Goal: Task Accomplishment & Management: Use online tool/utility

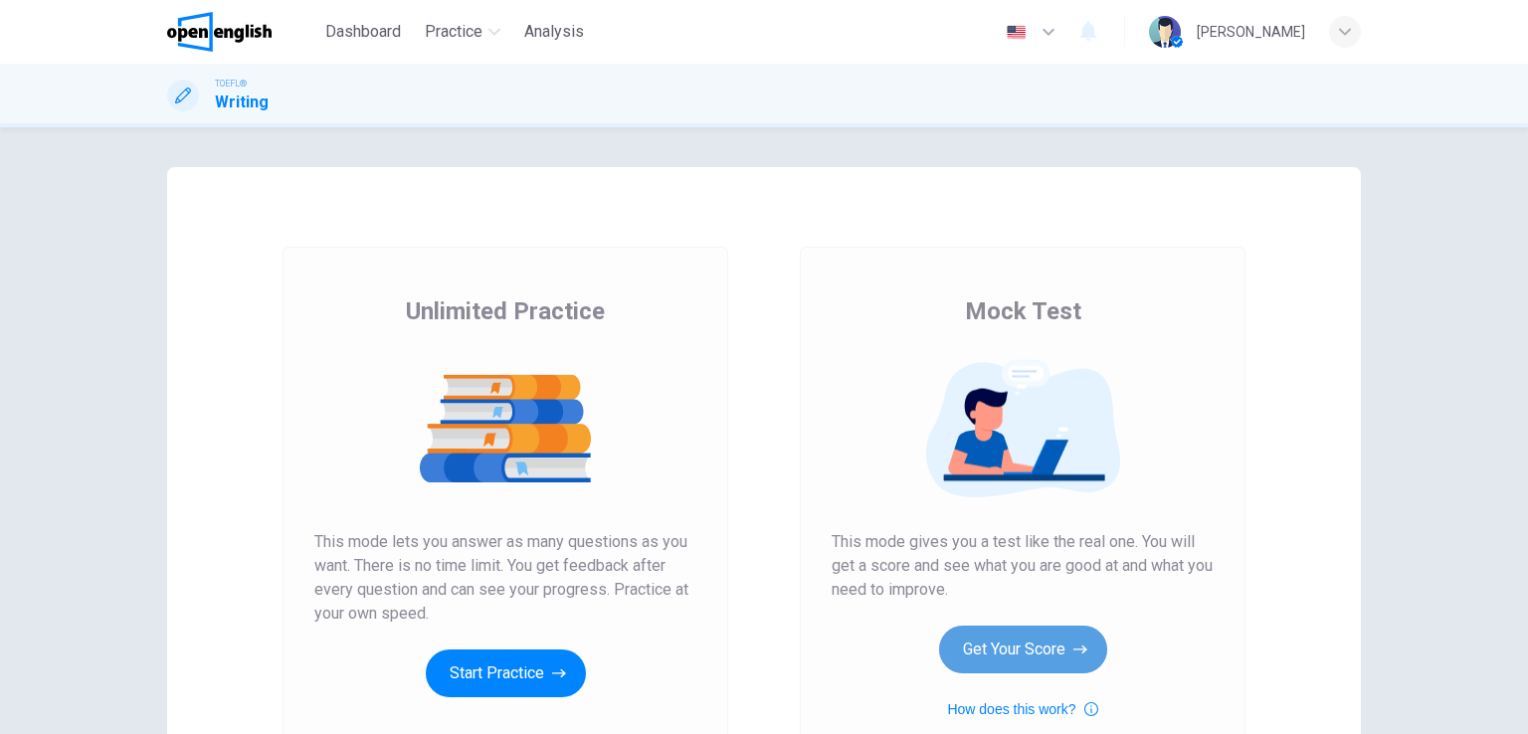
click at [1066, 651] on button "Get Your Score" at bounding box center [1023, 650] width 168 height 48
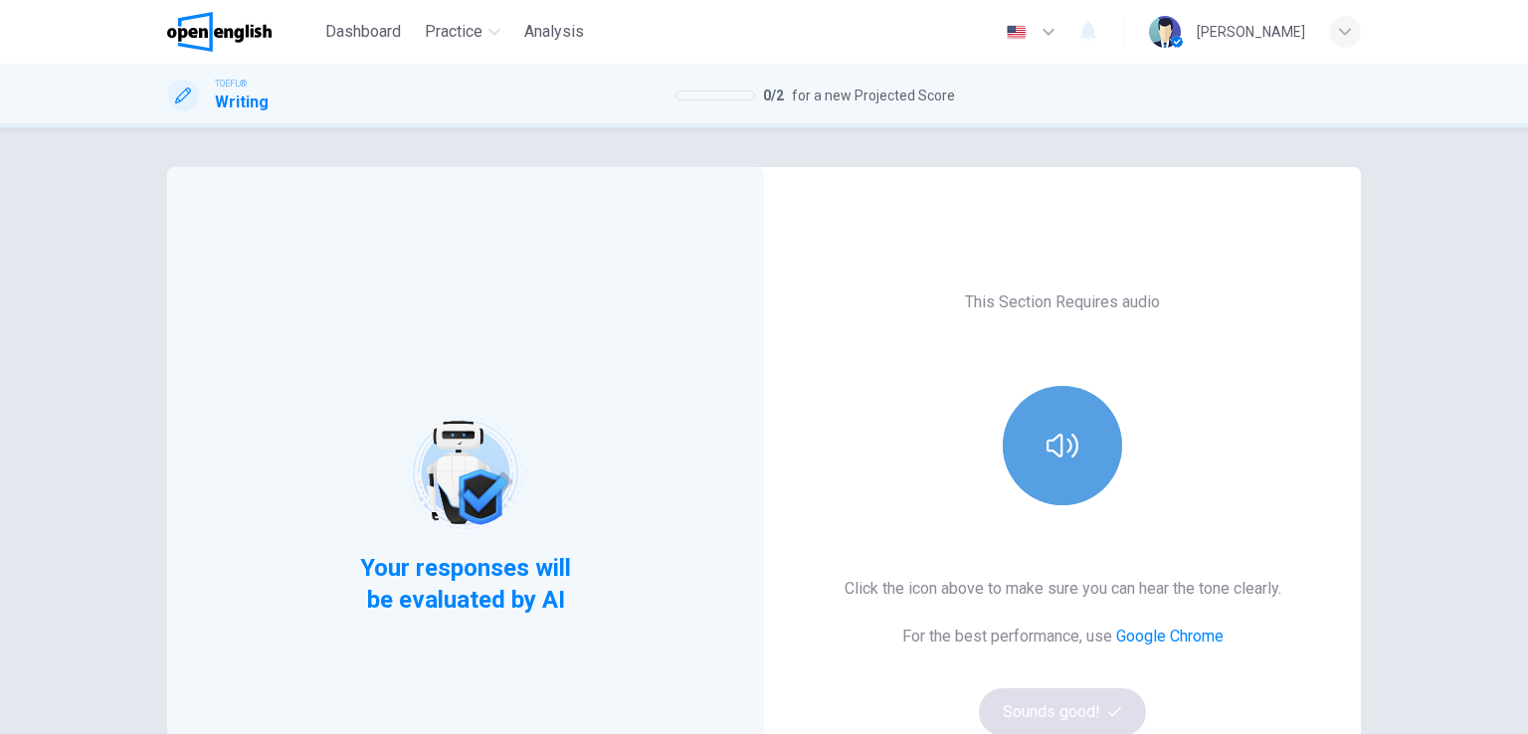
click at [1046, 443] on icon "button" at bounding box center [1062, 446] width 32 height 32
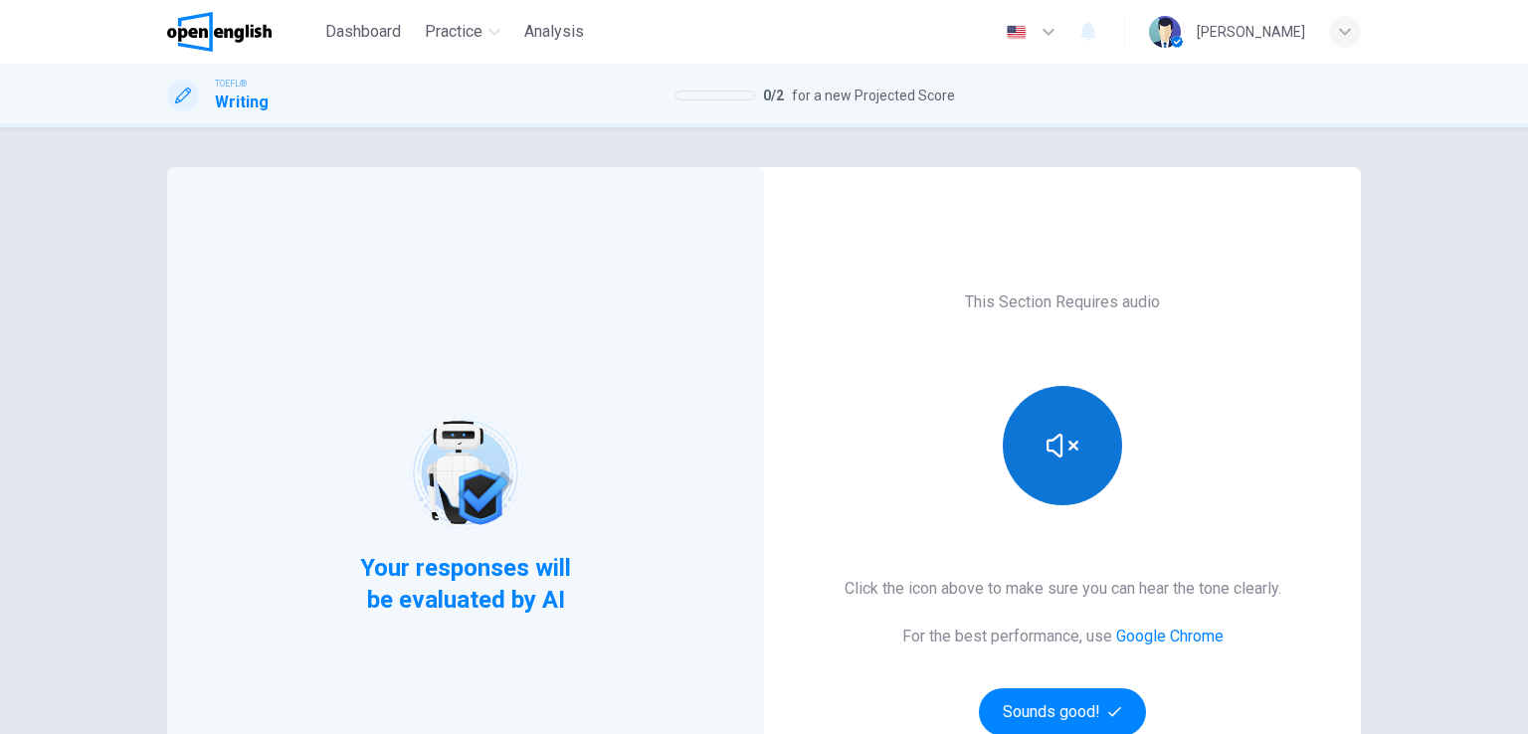
scroll to position [99, 0]
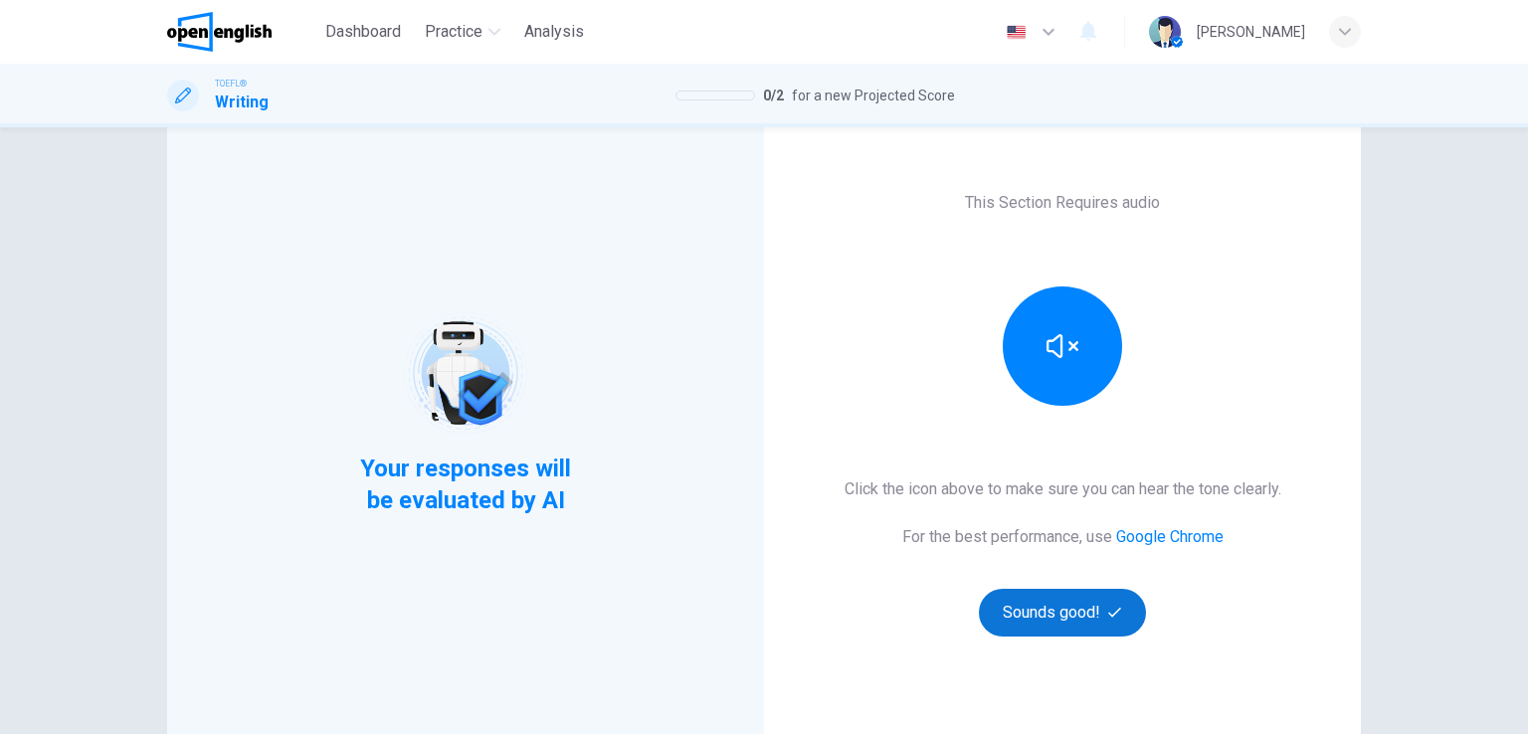
click at [1057, 620] on button "Sounds good!" at bounding box center [1062, 613] width 167 height 48
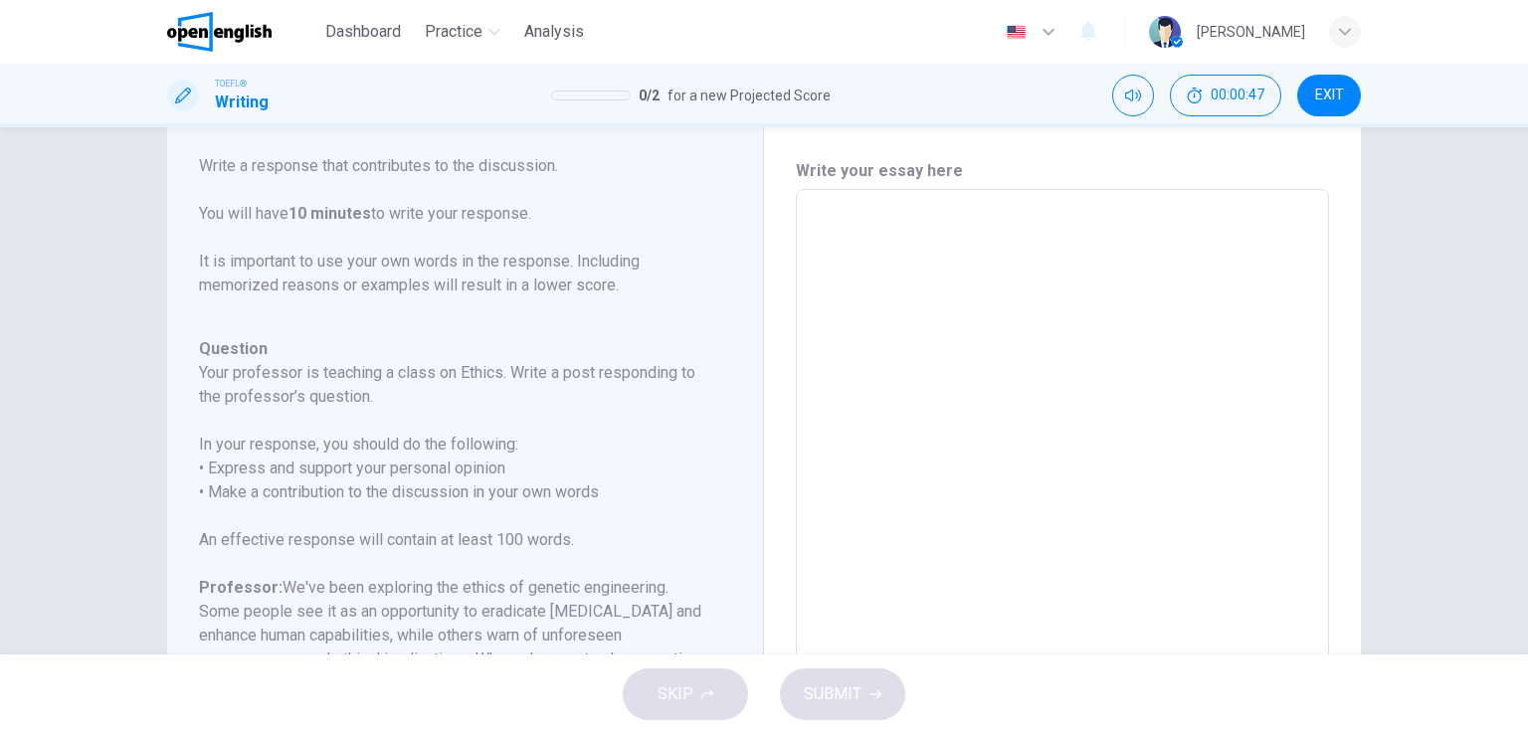
scroll to position [0, 0]
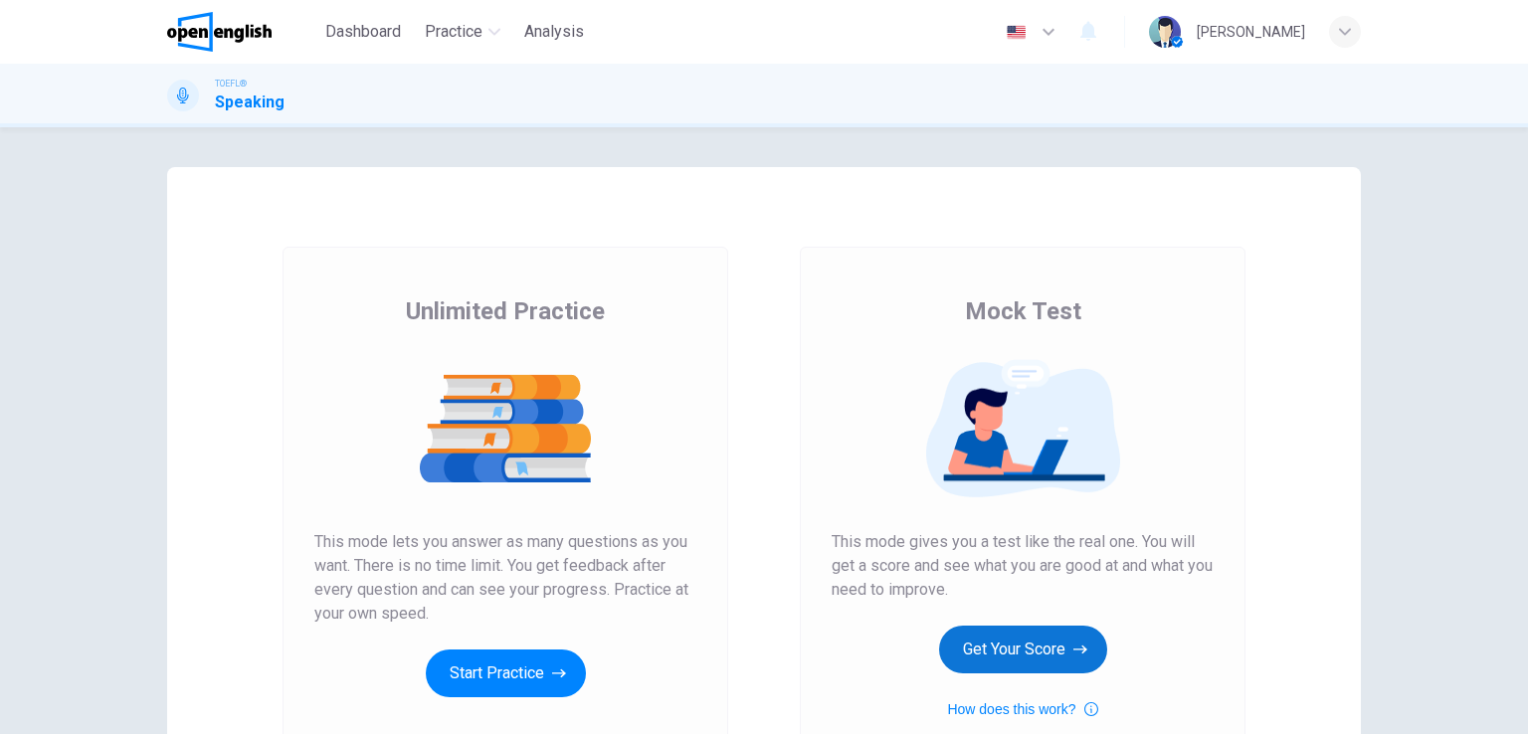
click at [972, 638] on button "Get Your Score" at bounding box center [1023, 650] width 168 height 48
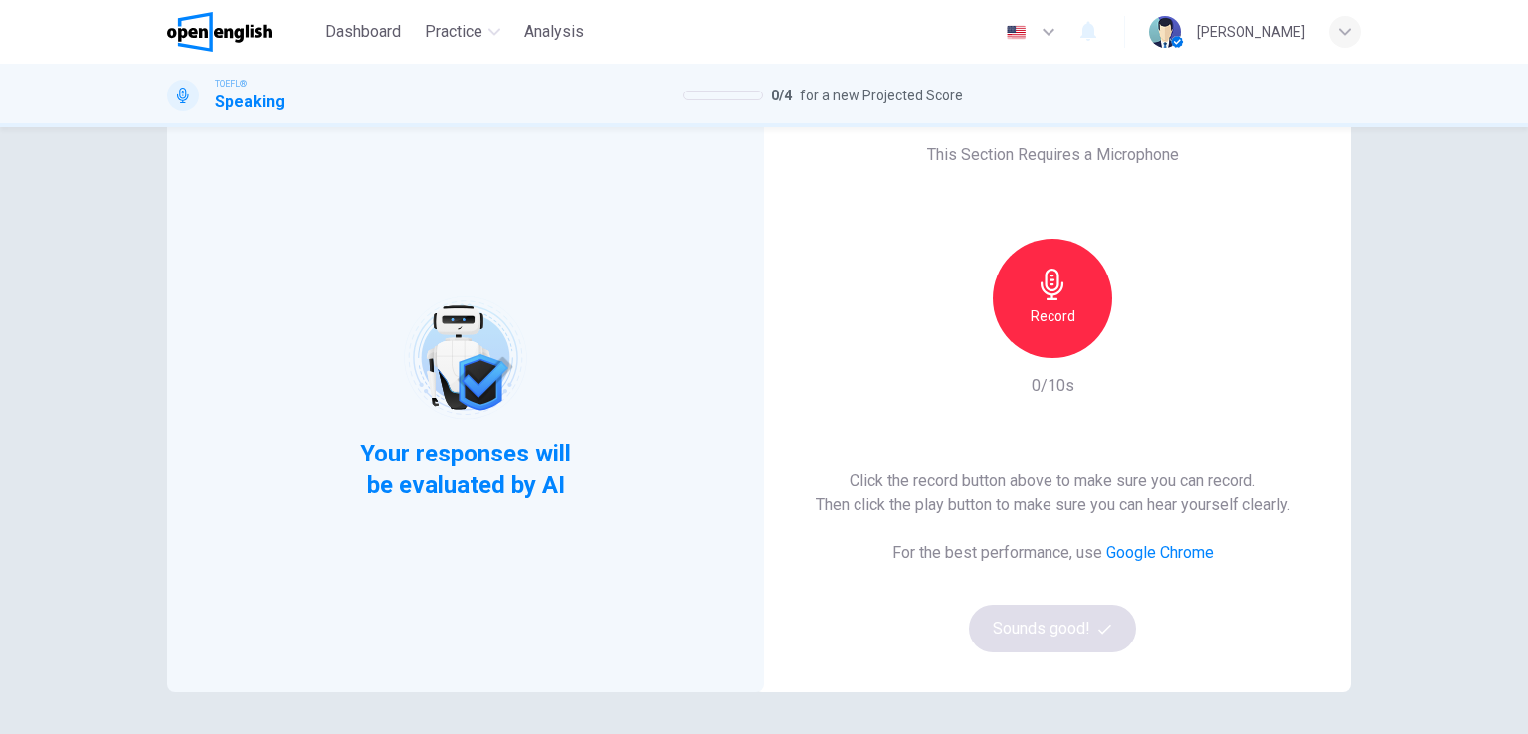
scroll to position [99, 0]
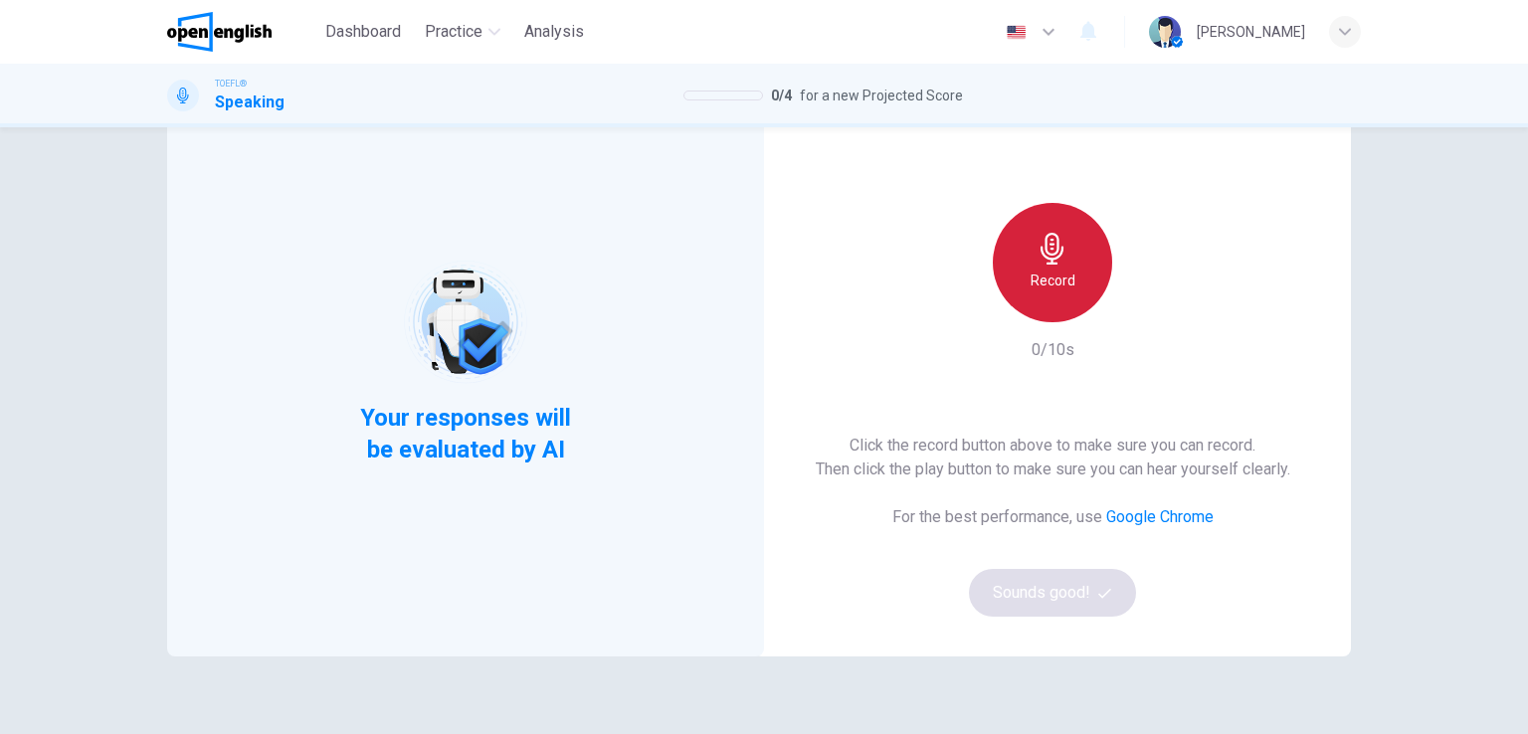
click at [1059, 281] on h6 "Record" at bounding box center [1052, 281] width 45 height 24
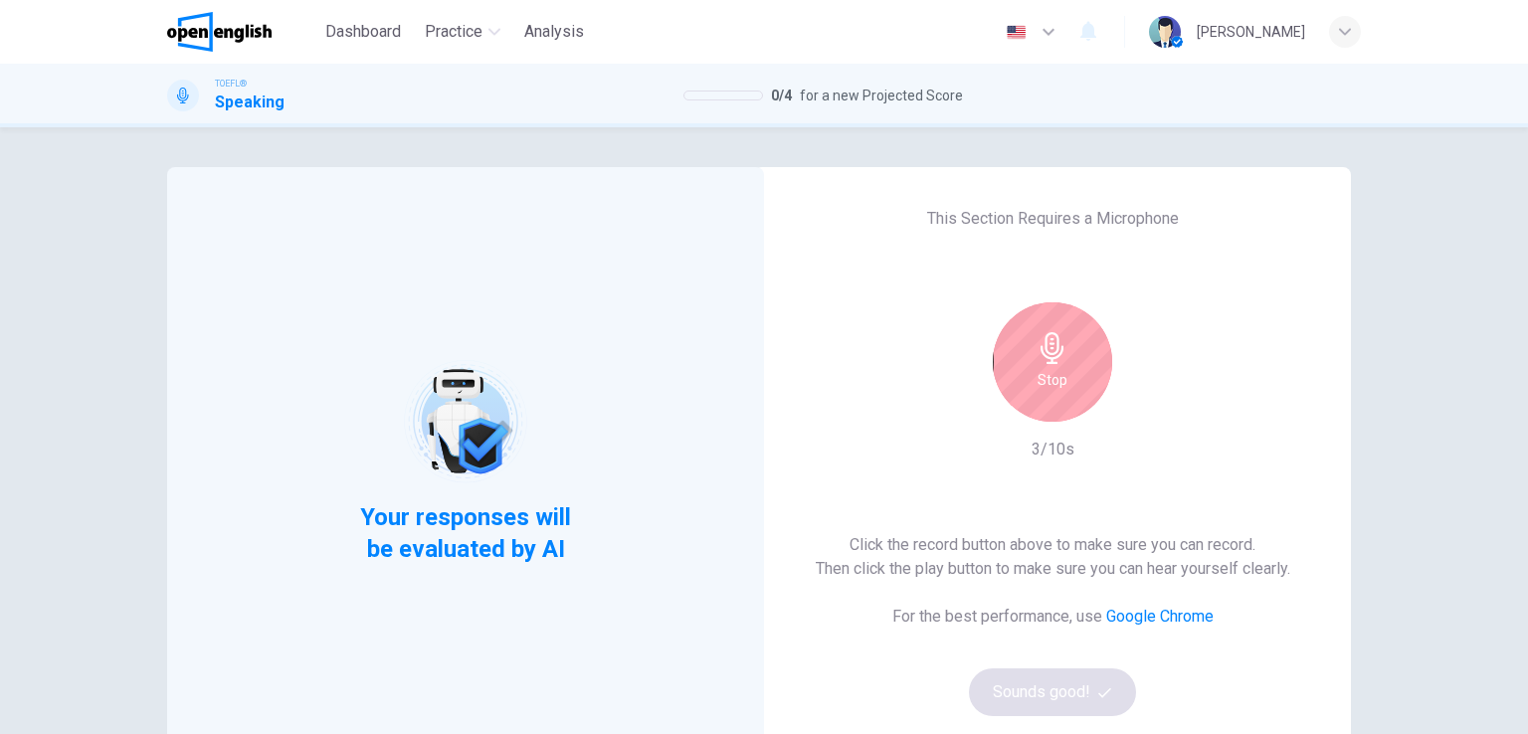
click at [1045, 364] on div "Stop" at bounding box center [1052, 361] width 119 height 119
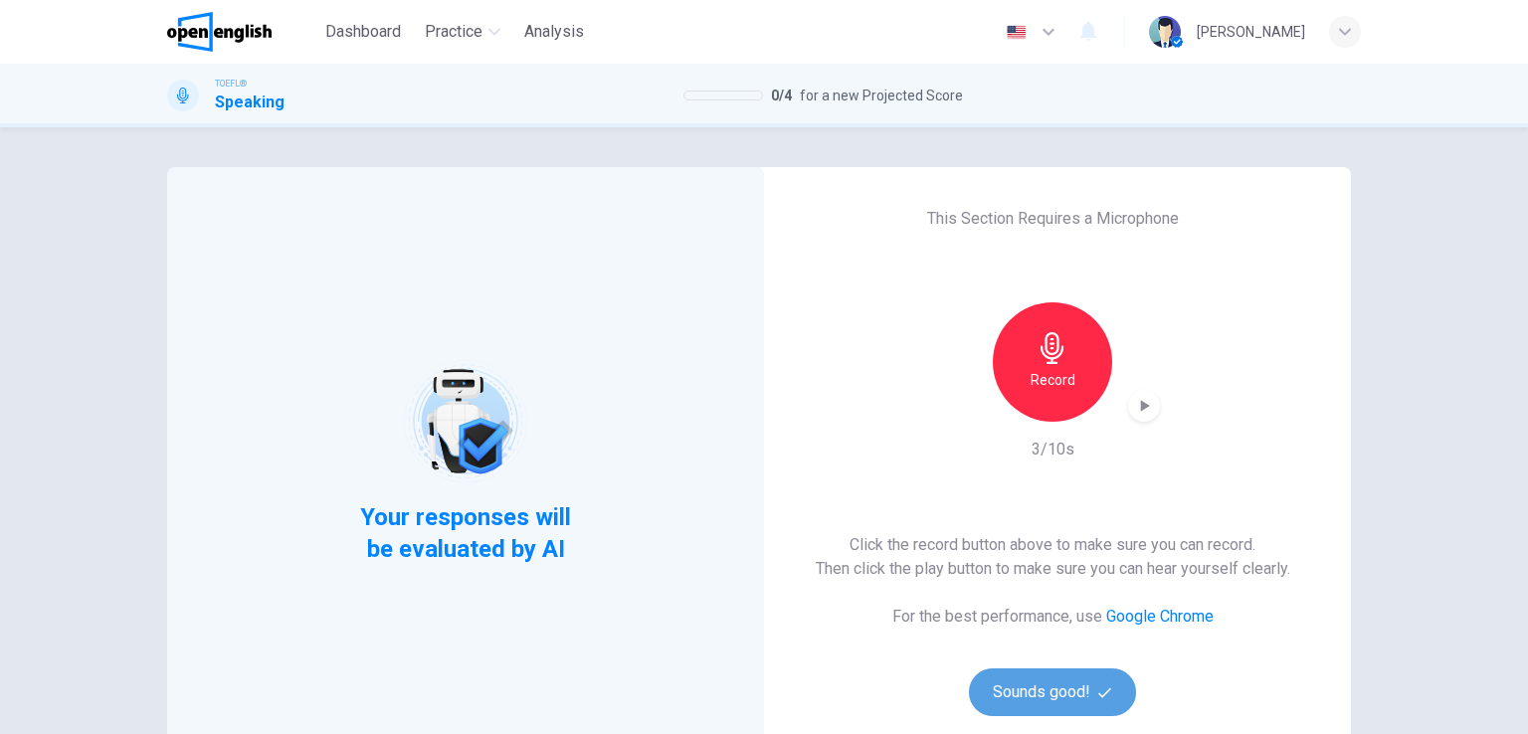
click at [1036, 681] on button "Sounds good!" at bounding box center [1052, 692] width 167 height 48
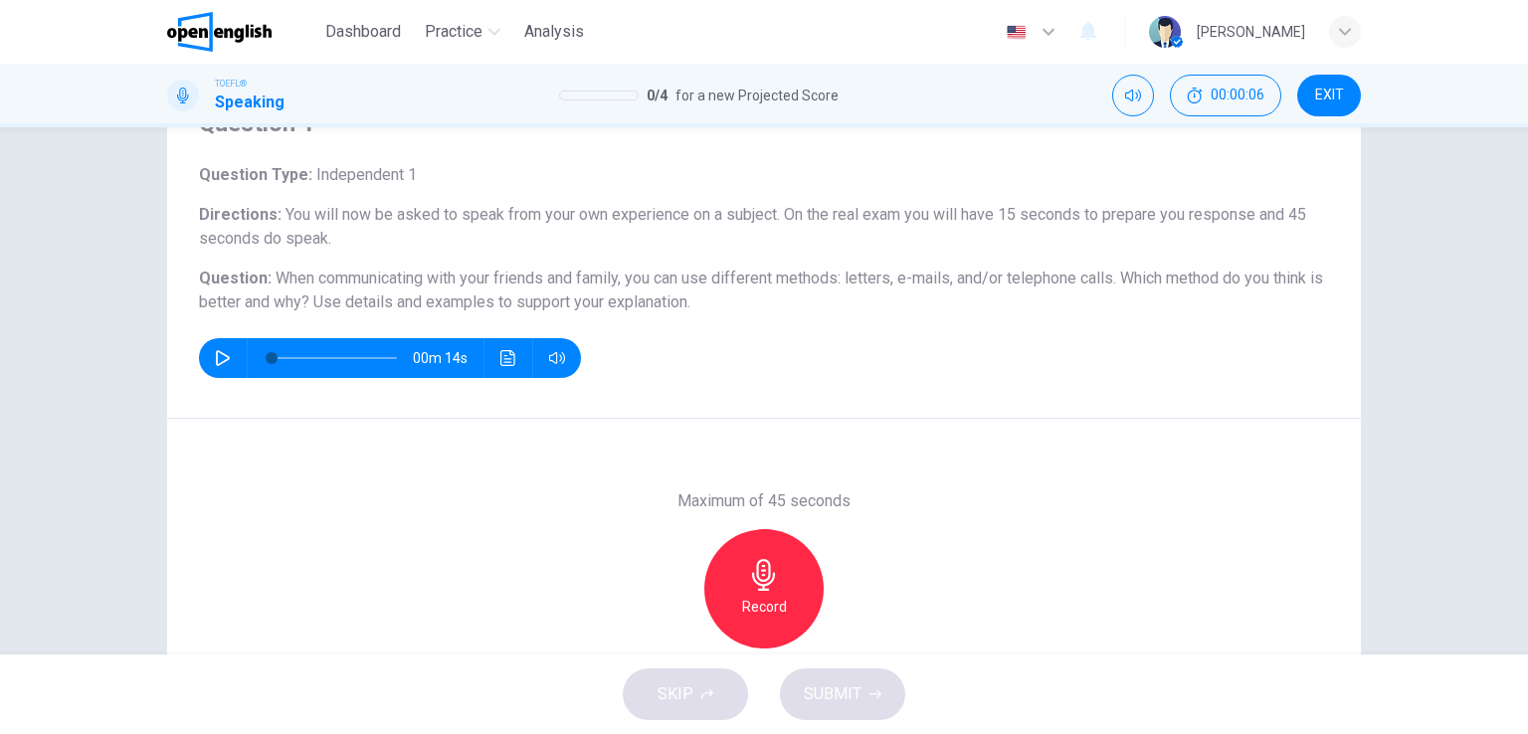
scroll to position [199, 0]
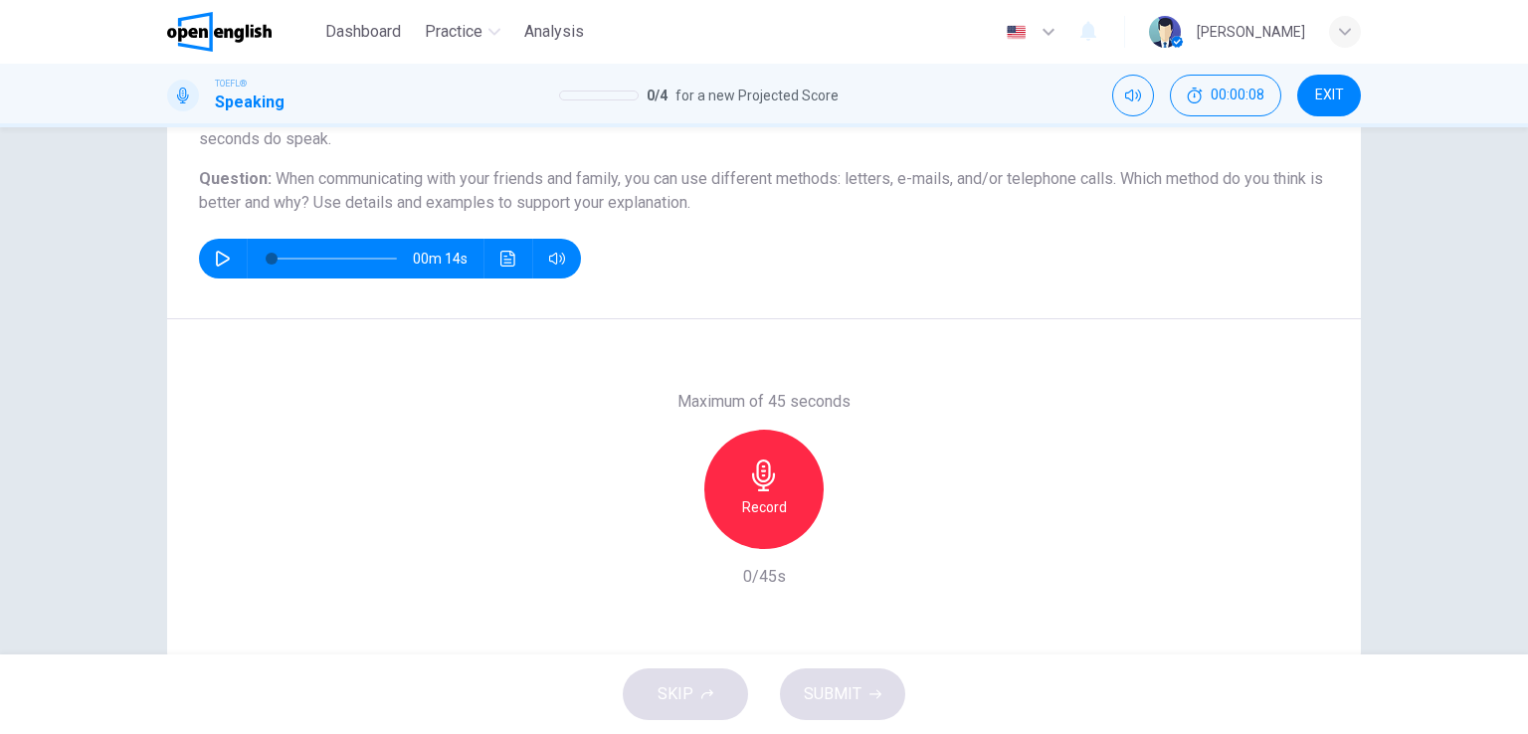
click at [224, 261] on icon "button" at bounding box center [223, 259] width 16 height 16
type input "**"
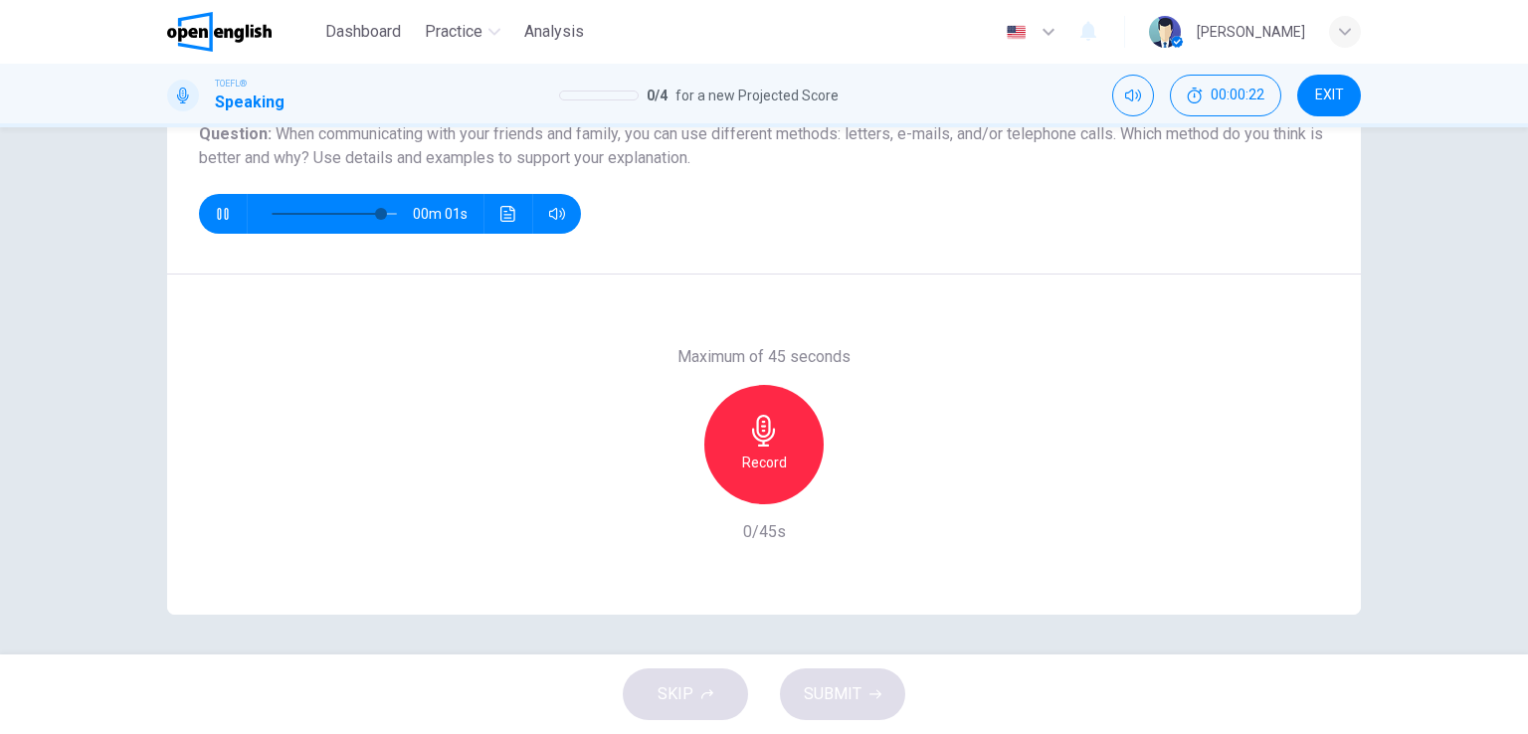
scroll to position [144, 0]
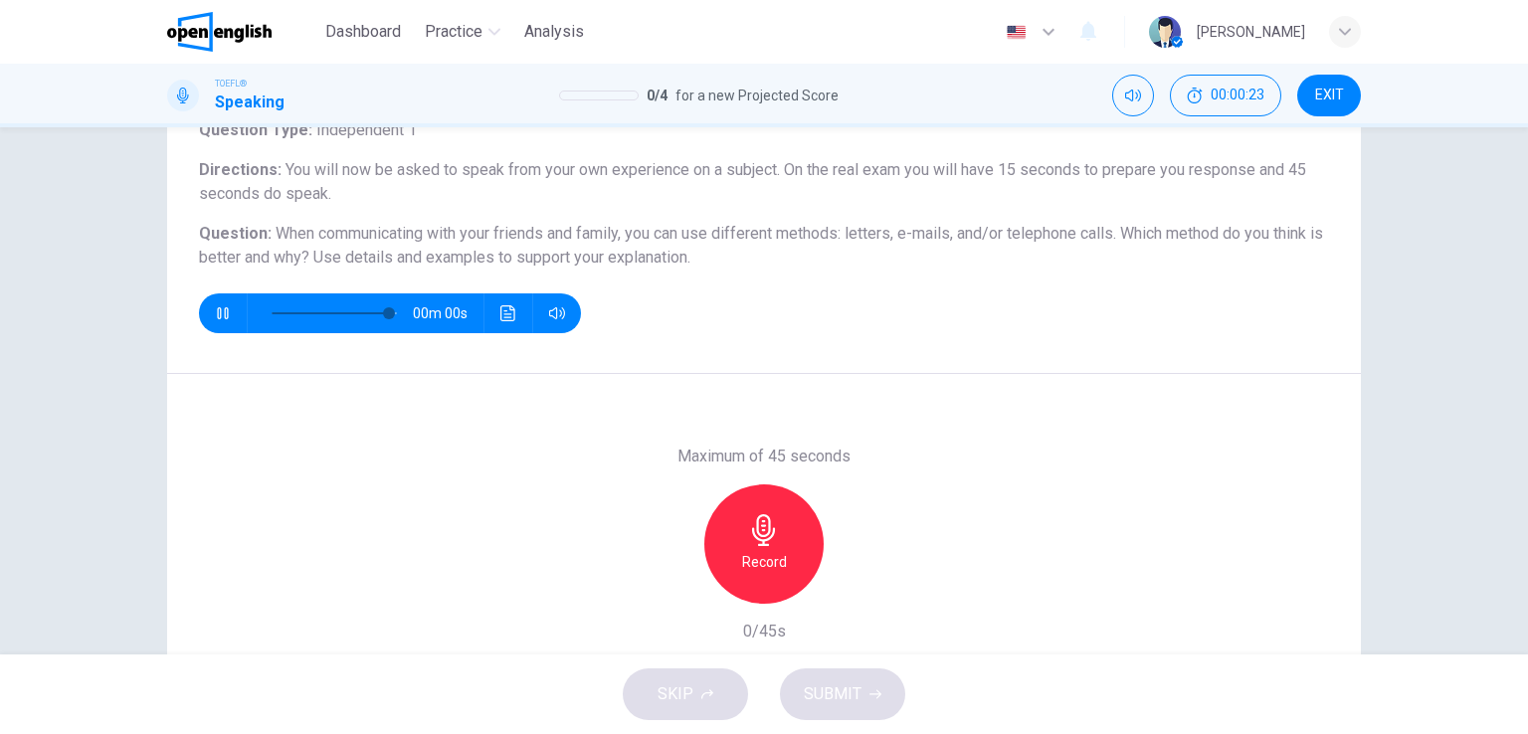
type input "*"
click at [775, 534] on div "Record" at bounding box center [763, 543] width 119 height 119
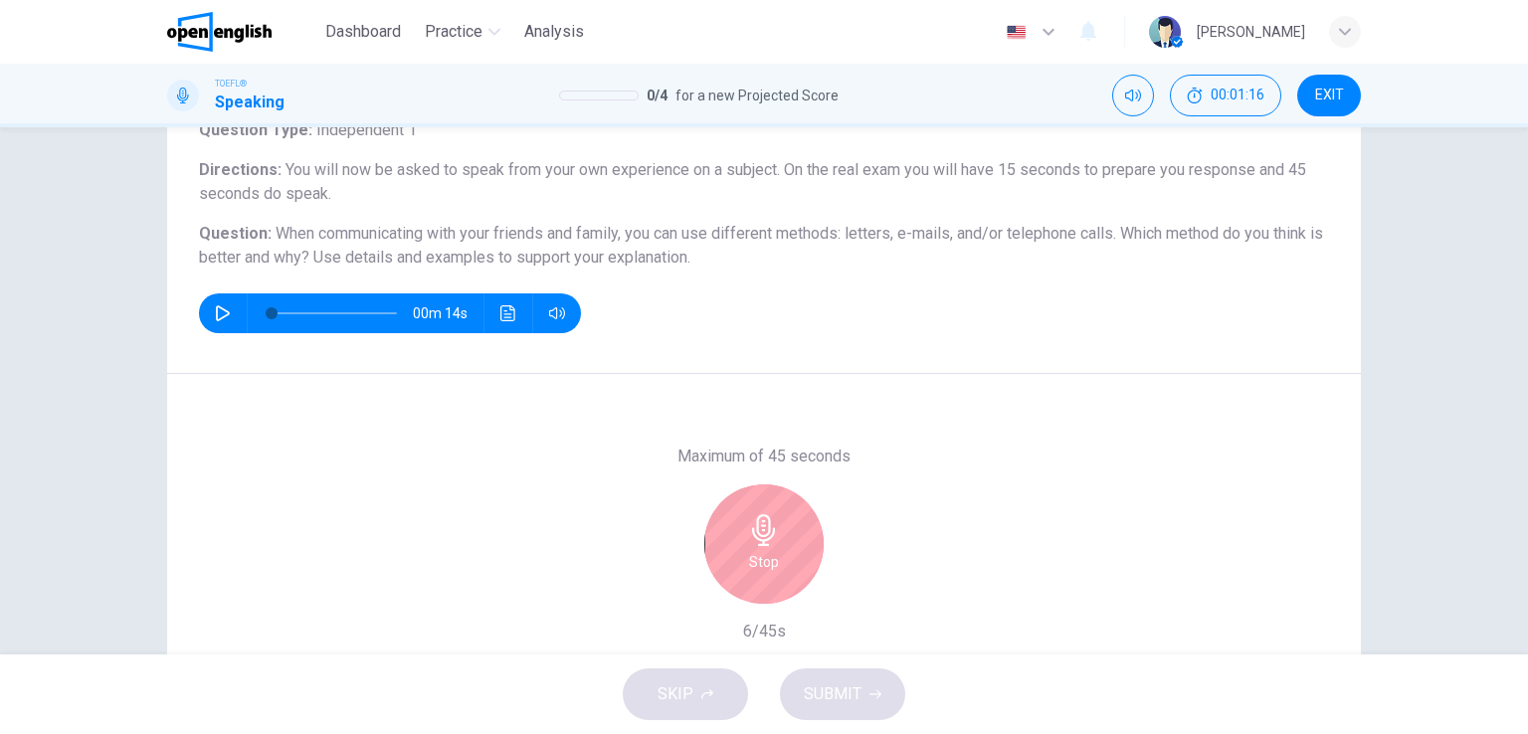
click at [775, 534] on div "Stop" at bounding box center [763, 543] width 119 height 119
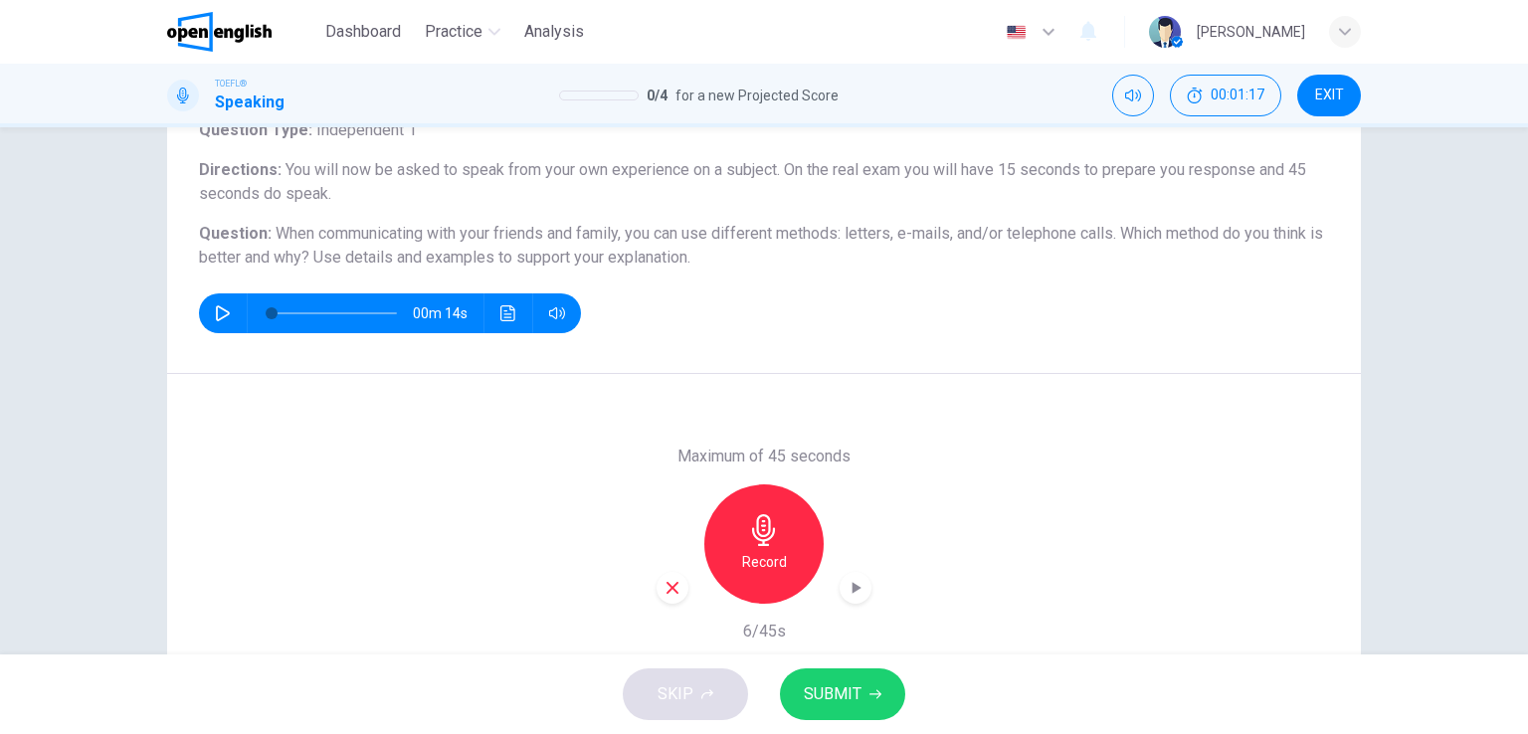
click at [824, 700] on span "SUBMIT" at bounding box center [833, 694] width 58 height 28
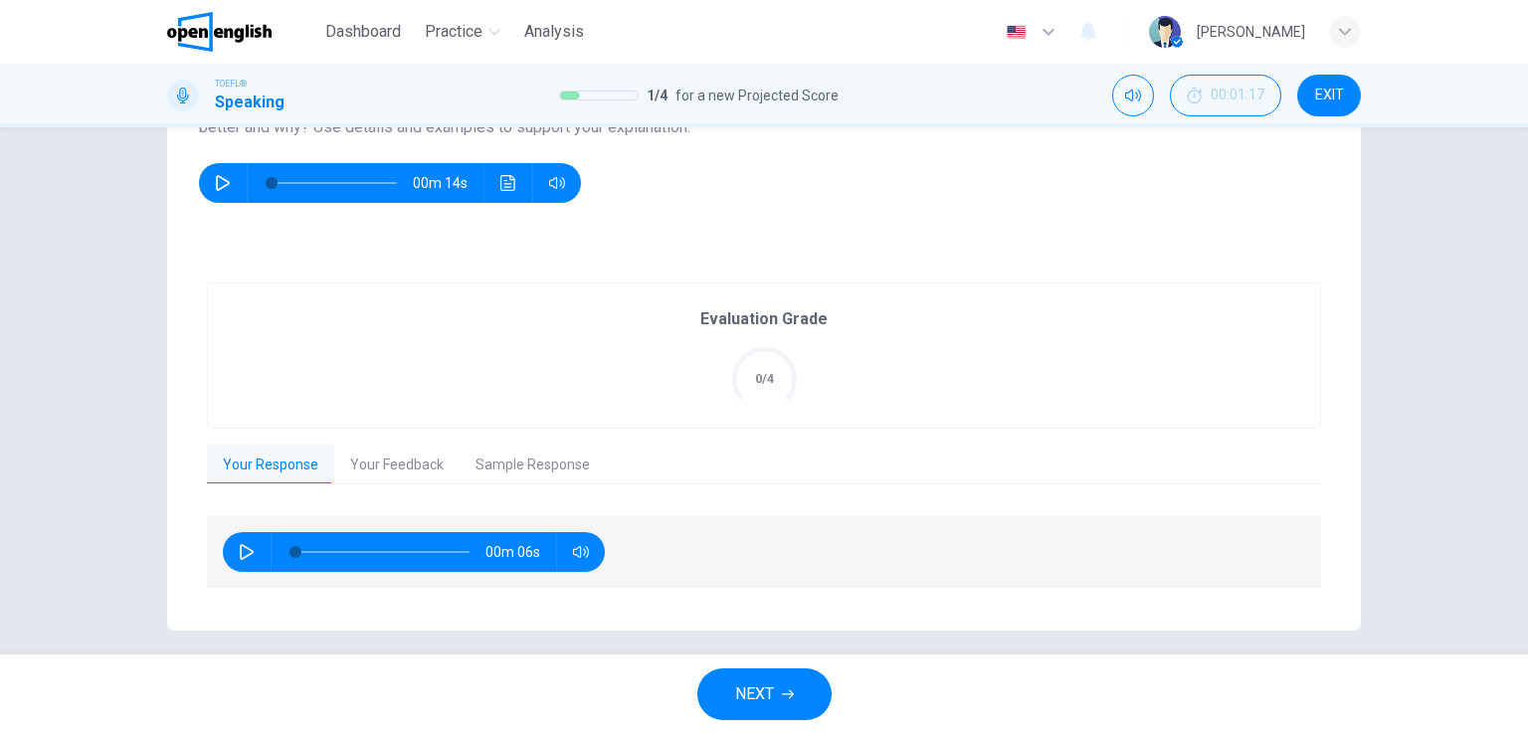
scroll to position [289, 0]
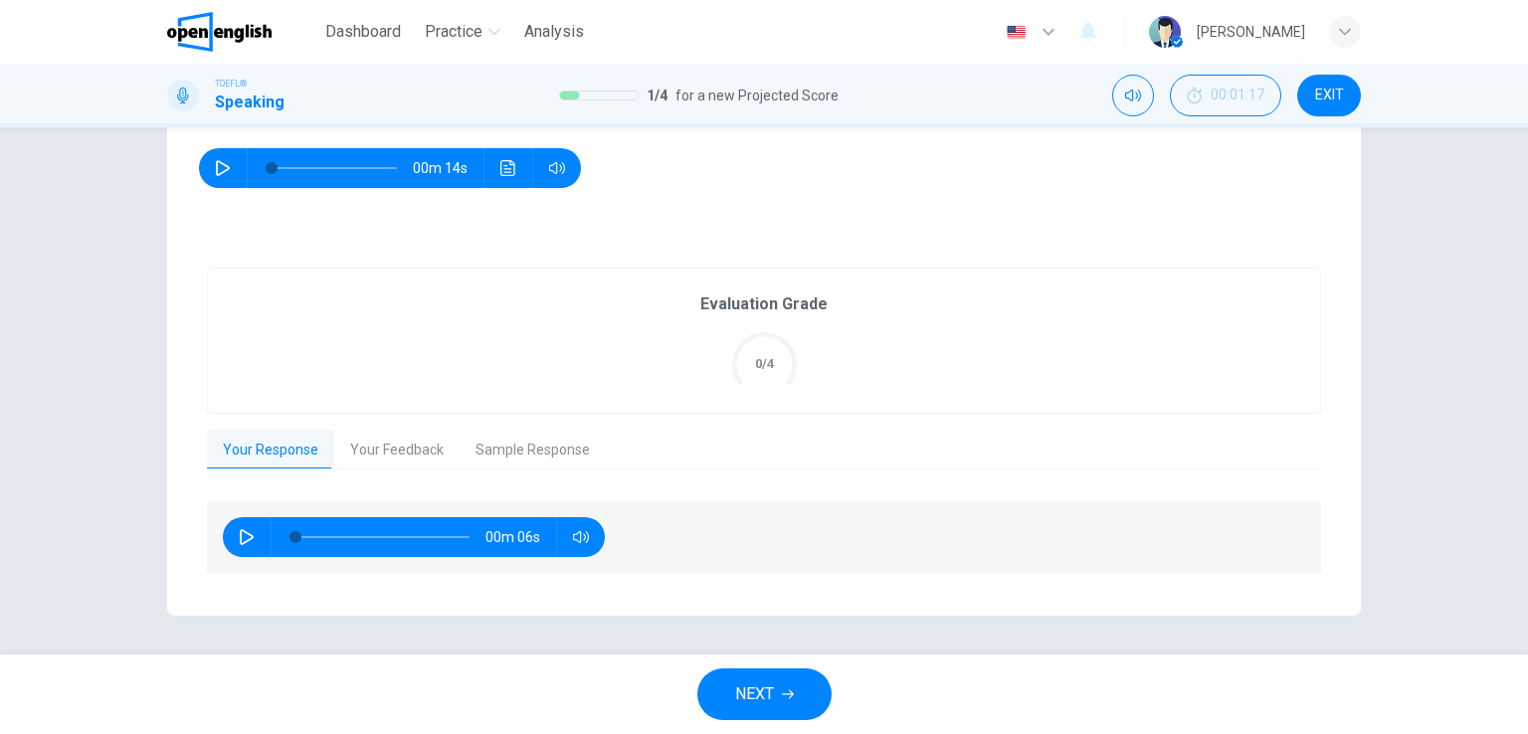
click at [392, 454] on button "Your Feedback" at bounding box center [396, 451] width 125 height 42
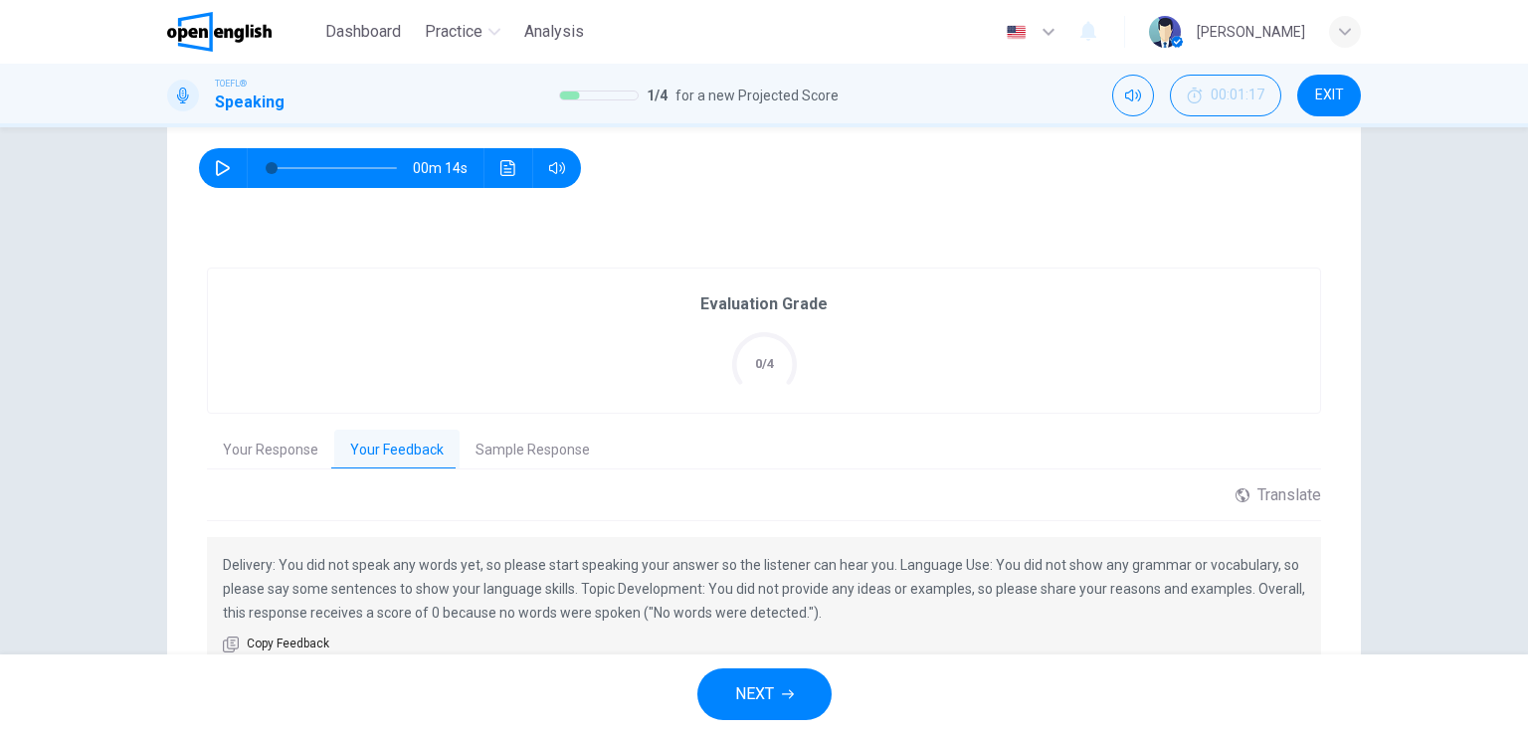
scroll to position [387, 0]
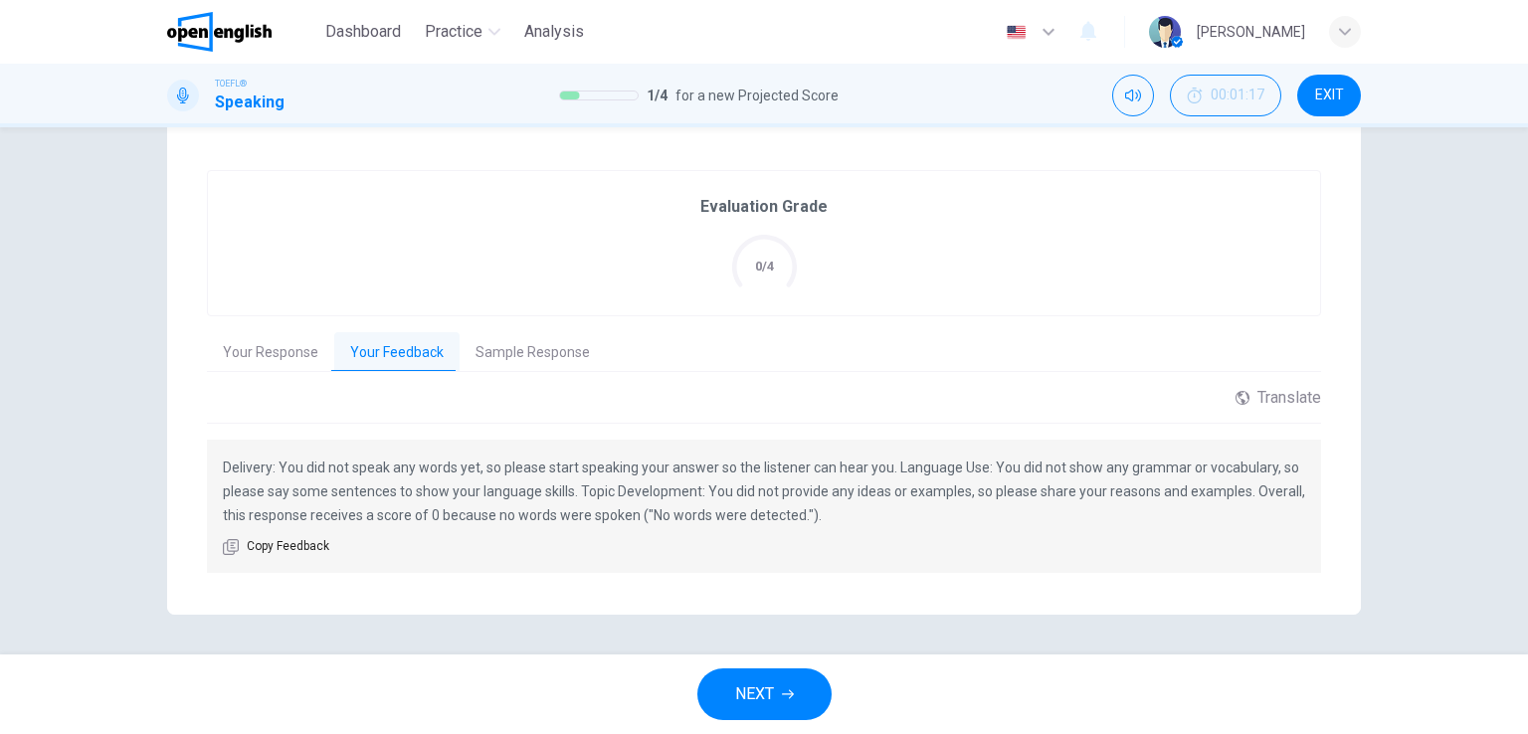
click at [510, 356] on button "Sample Response" at bounding box center [533, 353] width 146 height 42
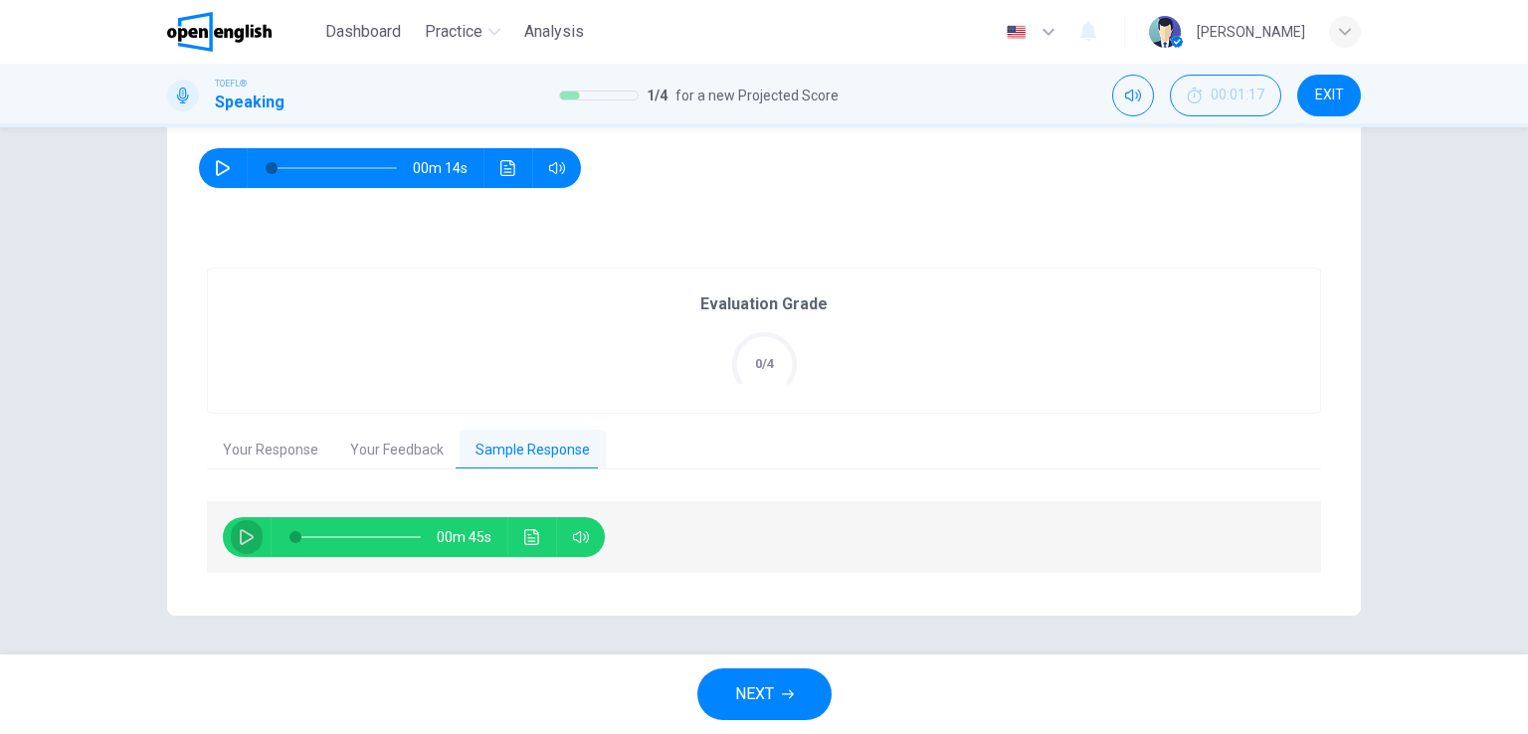
click at [231, 534] on button "button" at bounding box center [247, 537] width 32 height 40
click at [524, 536] on icon "Click to see the audio transcription" at bounding box center [532, 537] width 16 height 16
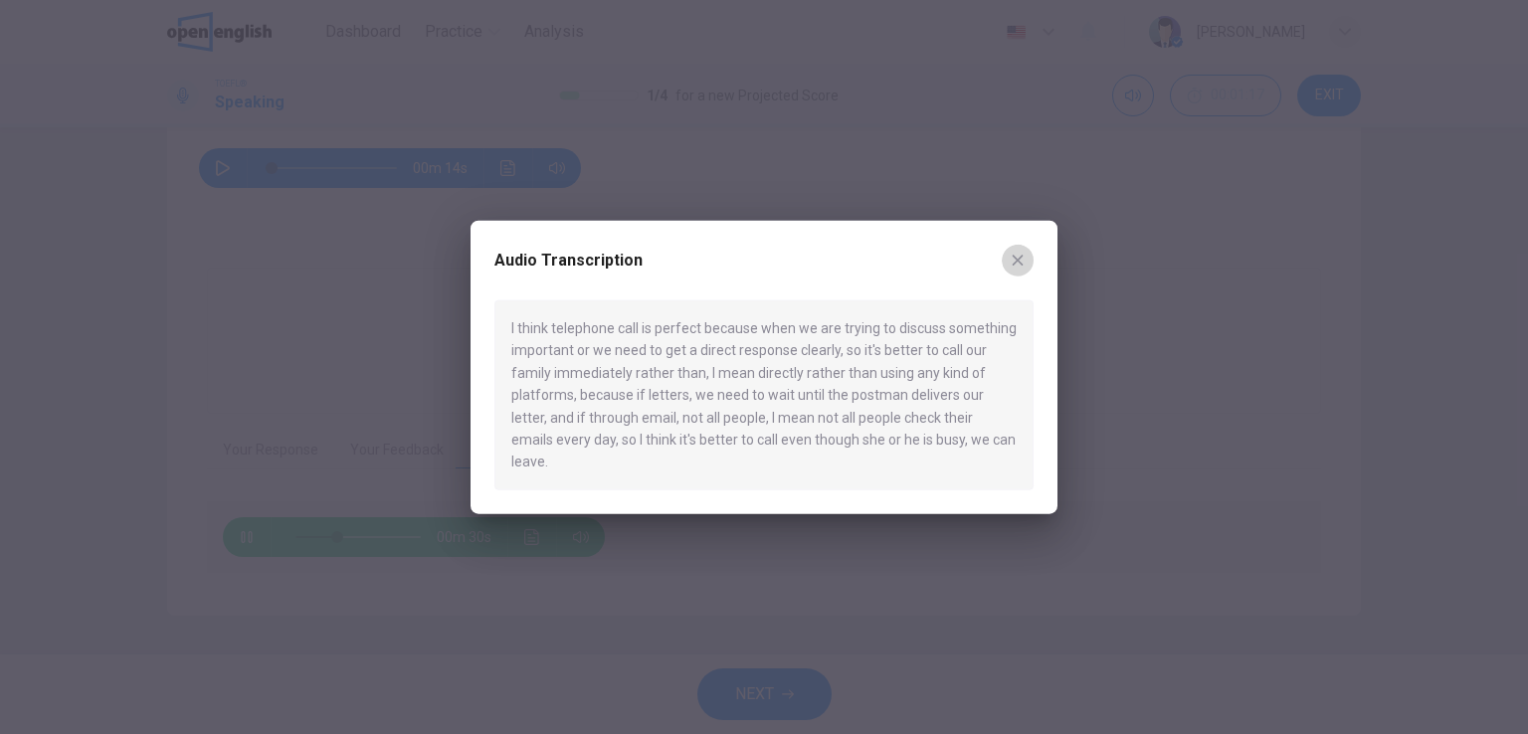
click at [1023, 269] on icon "button" at bounding box center [1018, 261] width 16 height 16
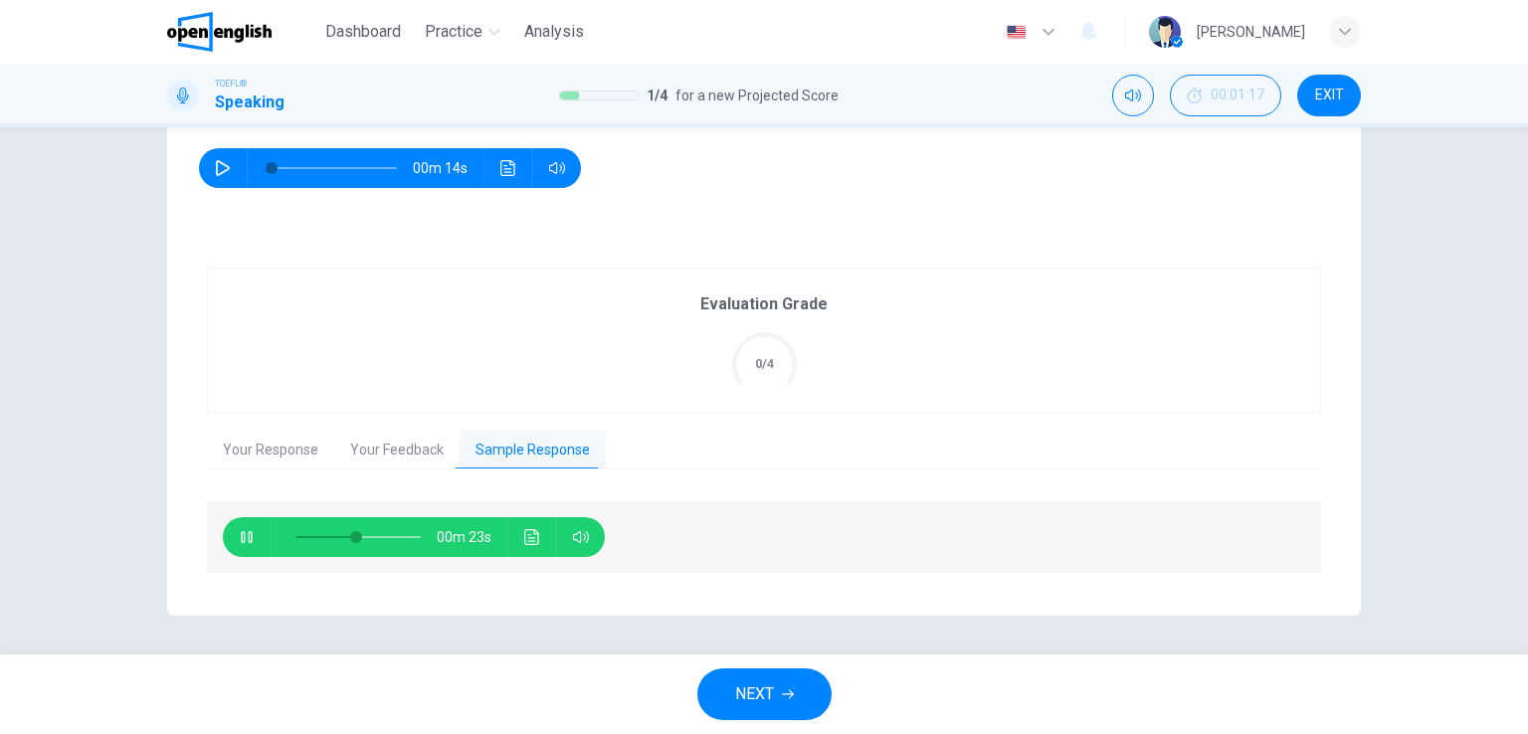
type input "**"
click at [796, 689] on button "NEXT" at bounding box center [764, 694] width 134 height 52
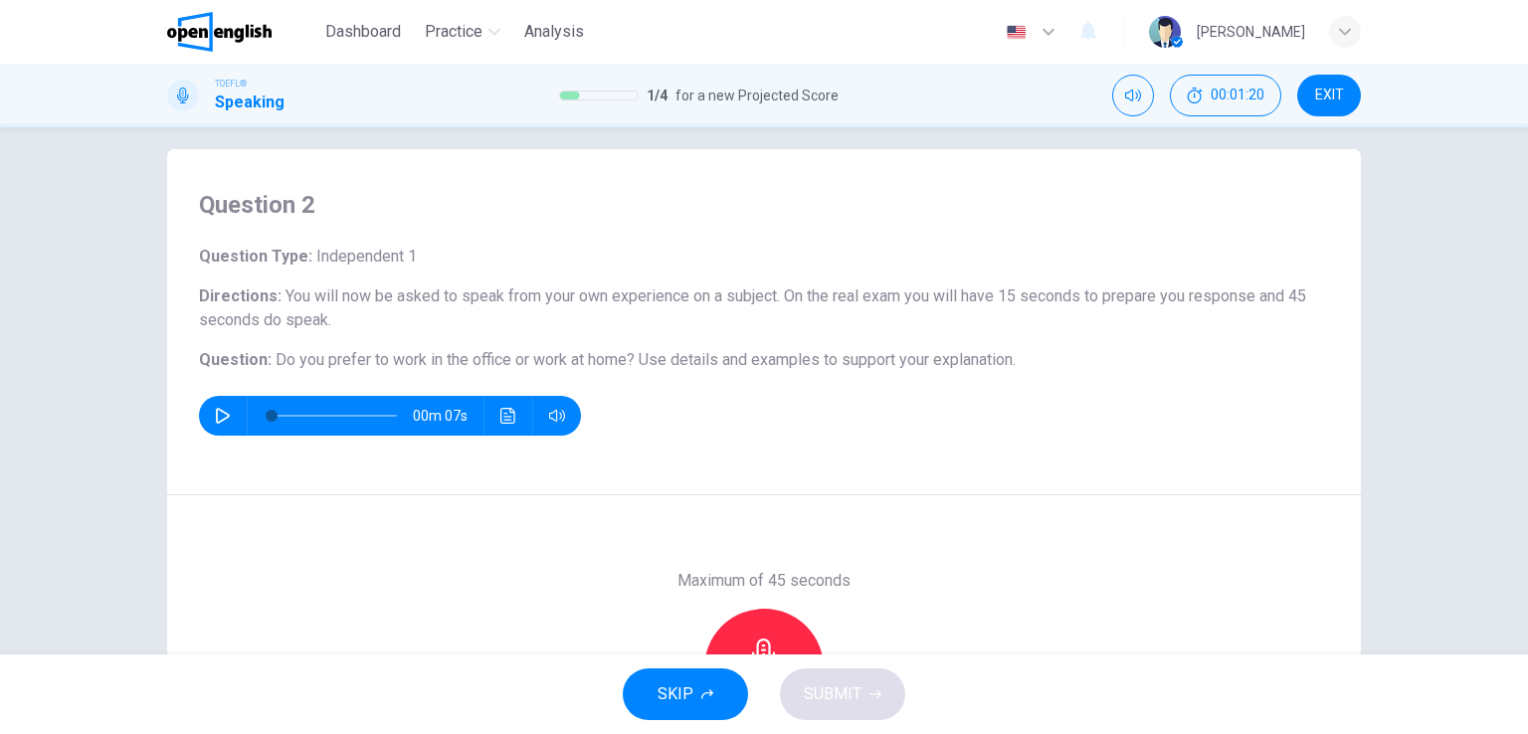
scroll to position [0, 0]
